Goal: Task Accomplishment & Management: Manage account settings

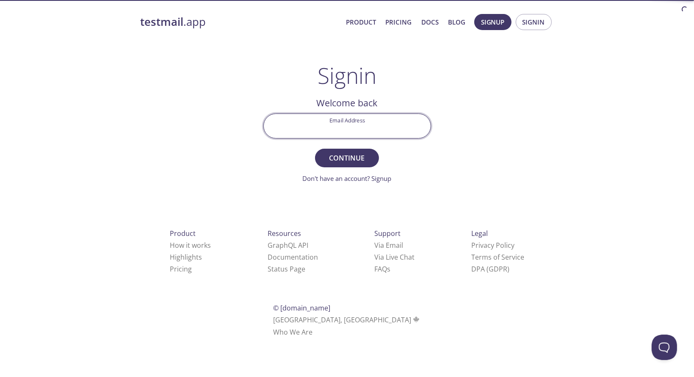
click at [385, 123] on input "Email Address" at bounding box center [347, 126] width 167 height 24
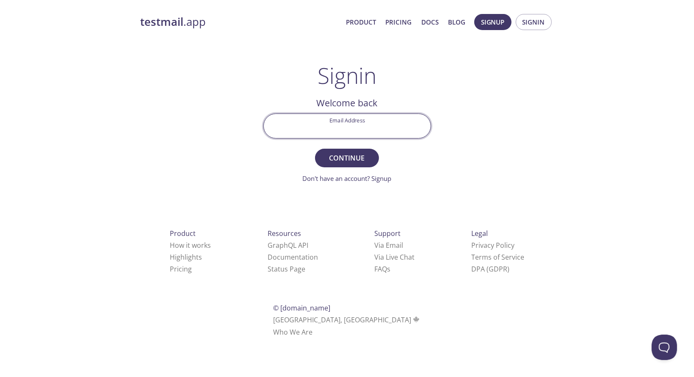
click at [472, 86] on div "testmail .app Product Pricing Docs Blog Signup Signin Signin Welcome back Email…" at bounding box center [347, 184] width 434 height 353
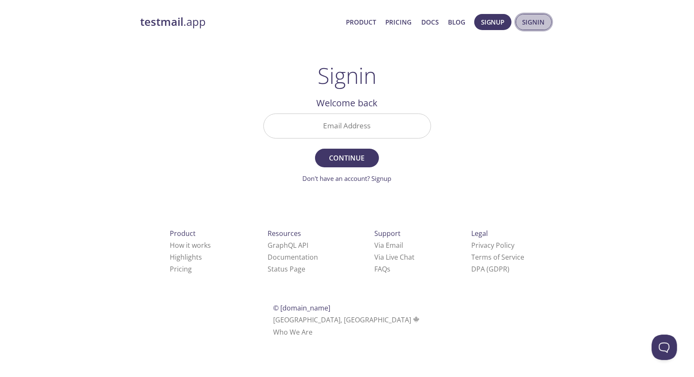
click at [521, 20] on button "Signin" at bounding box center [534, 22] width 36 height 16
click at [538, 18] on span "Signin" at bounding box center [534, 22] width 22 height 11
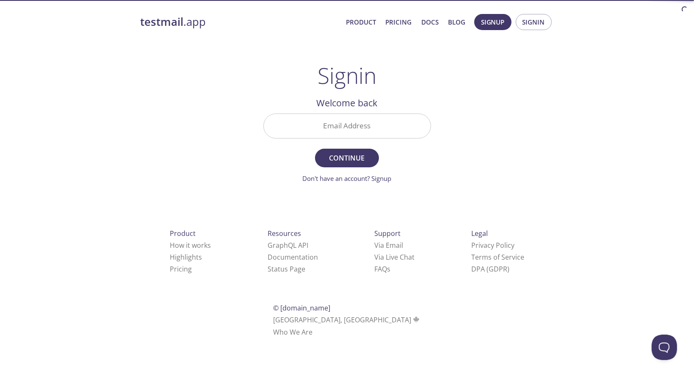
click at [397, 122] on input "Email Address" at bounding box center [347, 126] width 167 height 24
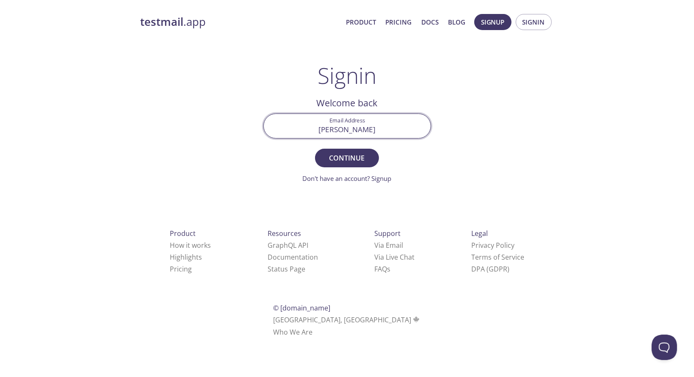
type input "[EMAIL_ADDRESS][DOMAIN_NAME]"
click at [315, 149] on button "Continue" at bounding box center [347, 158] width 64 height 19
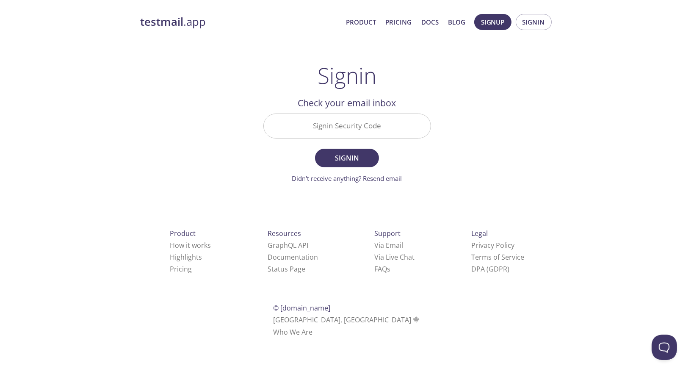
click at [376, 130] on input "Signin Security Code" at bounding box center [347, 126] width 167 height 24
paste input "63FRNVM"
type input "63FRNVM"
click at [315, 149] on button "Signin" at bounding box center [347, 158] width 64 height 19
